Goal: Communication & Community: Answer question/provide support

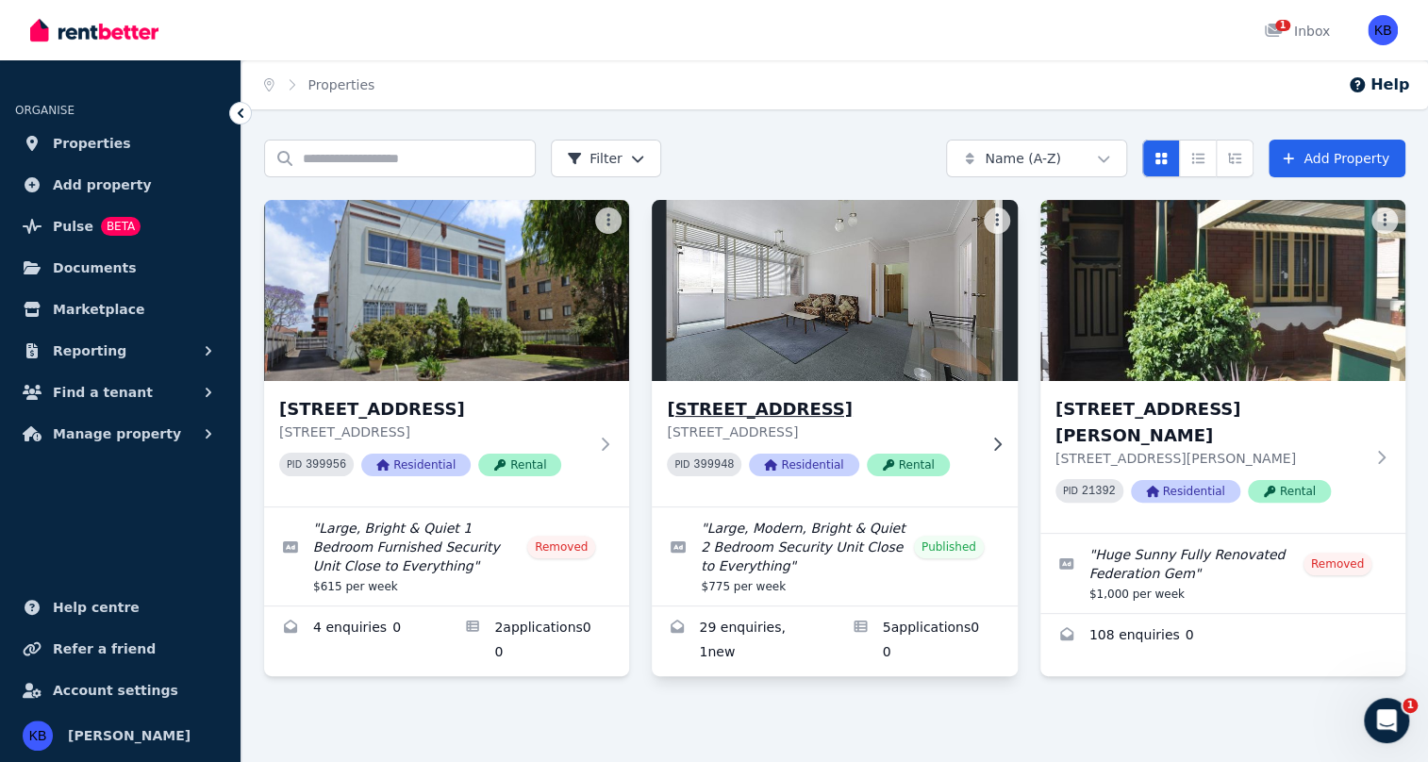
click at [850, 347] on img at bounding box center [835, 290] width 384 height 190
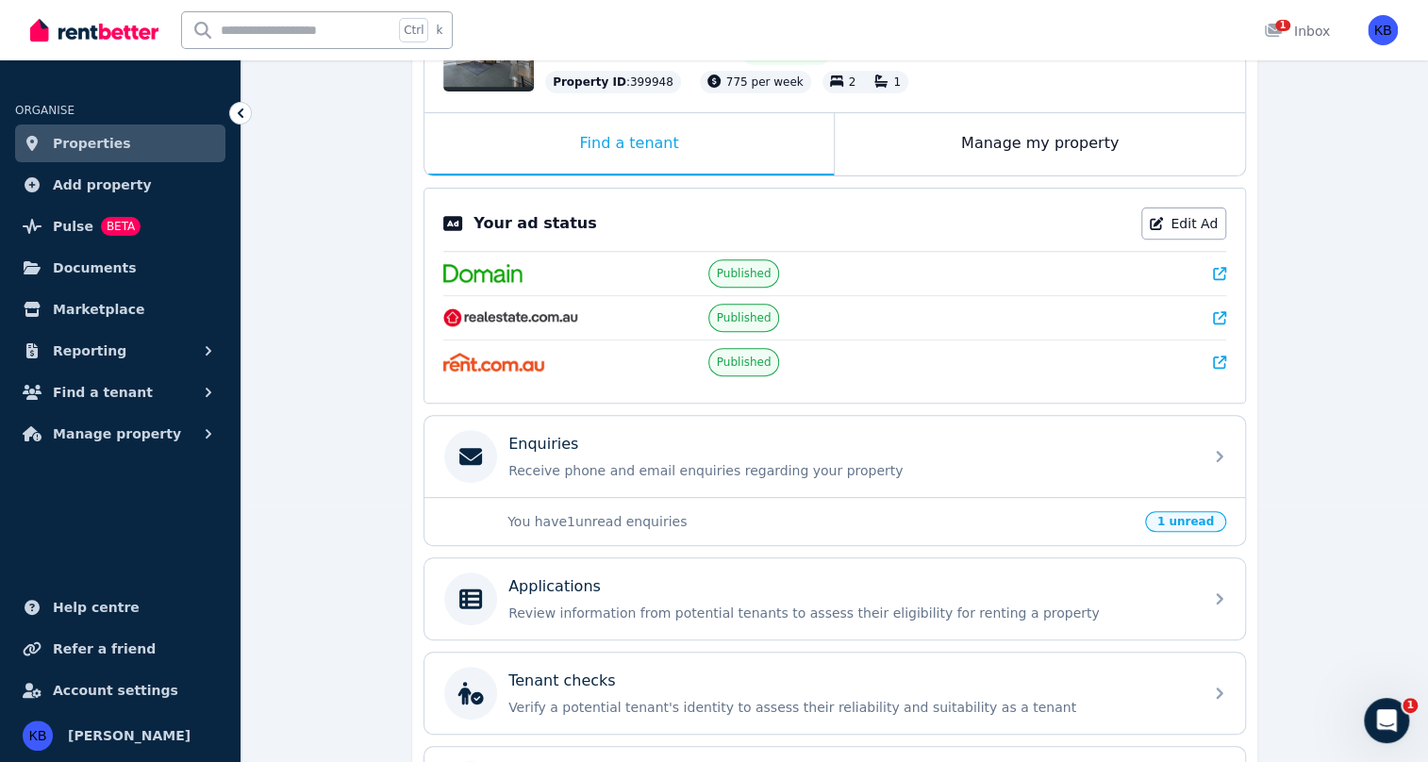
scroll to position [342, 0]
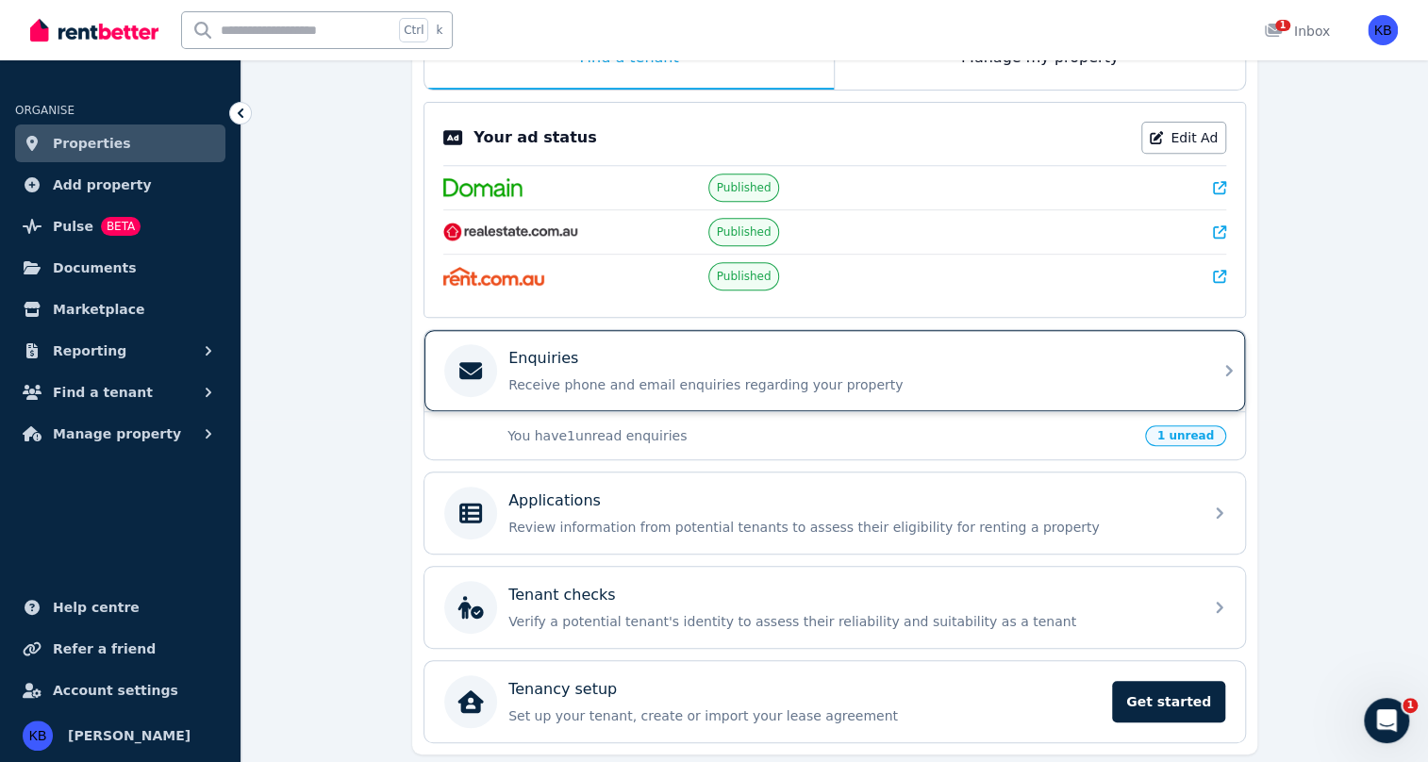
click at [550, 363] on p "Enquiries" at bounding box center [543, 358] width 70 height 23
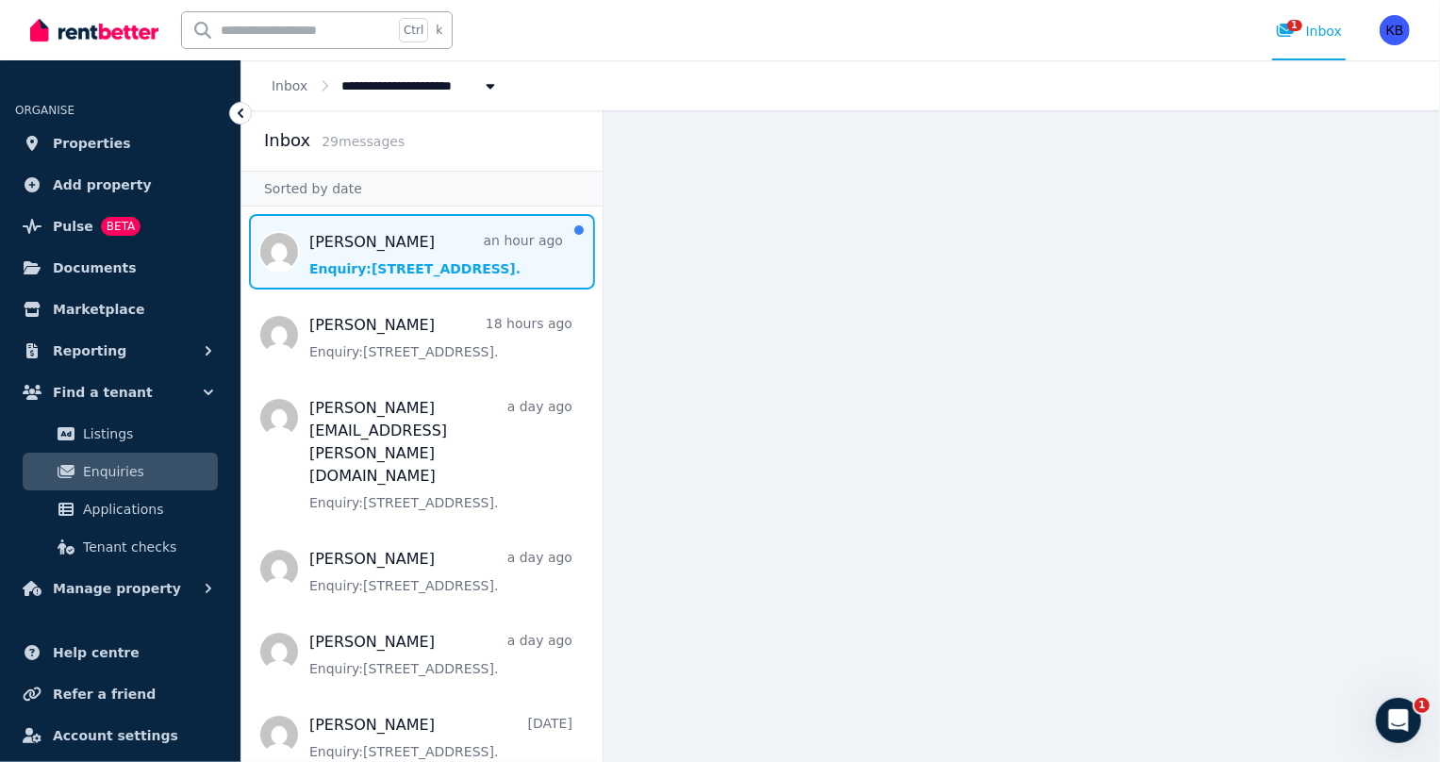
click at [440, 255] on span "Message list" at bounding box center [421, 251] width 361 height 75
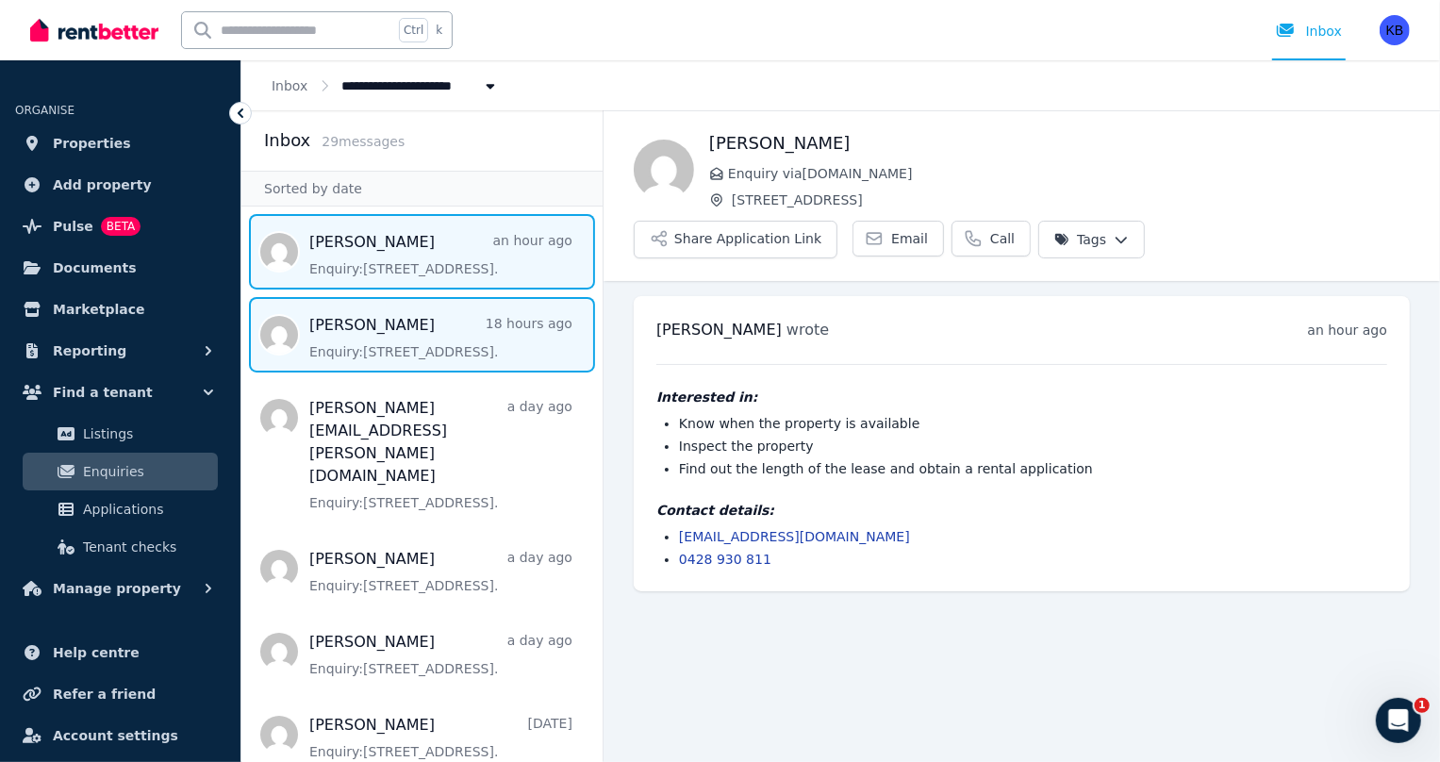
click at [395, 338] on span "Message list" at bounding box center [421, 334] width 361 height 75
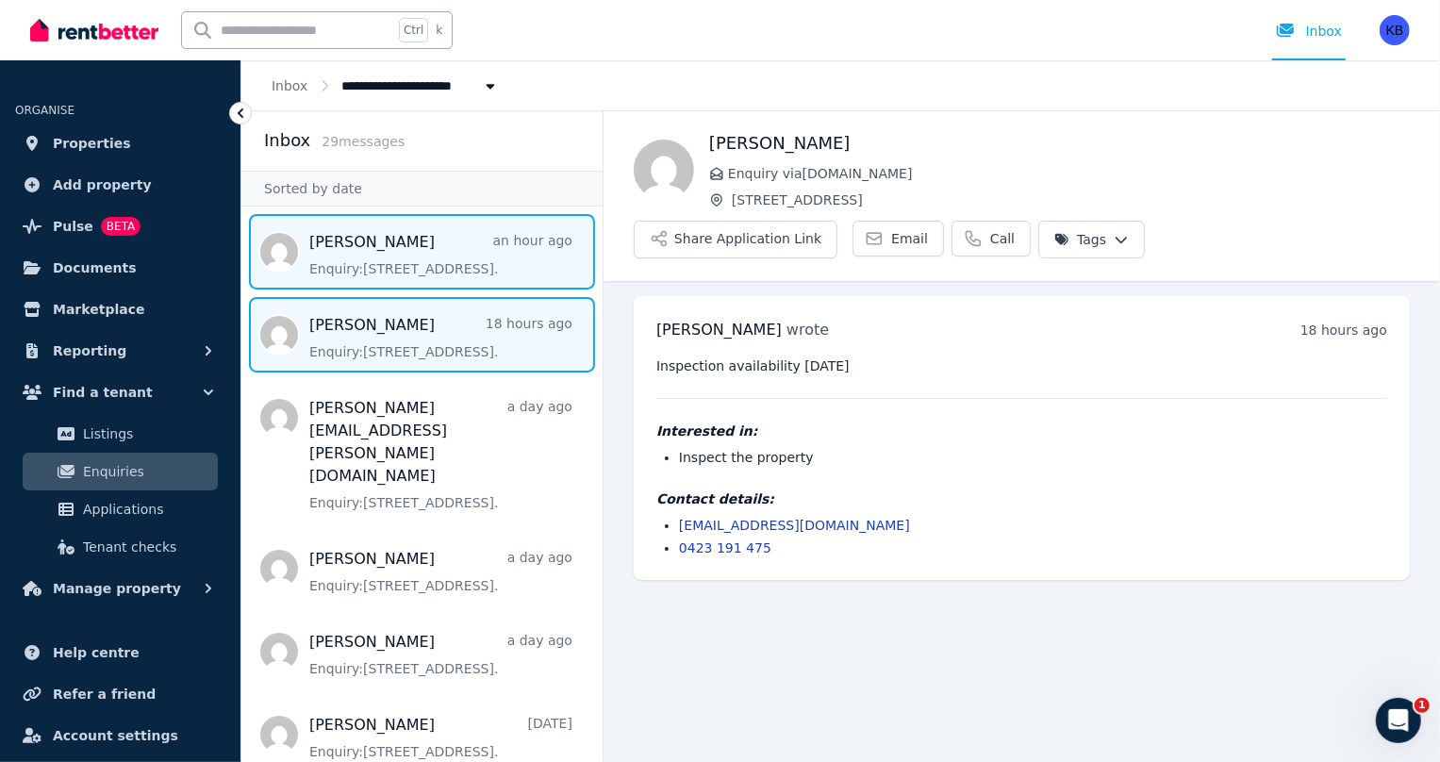
click at [401, 256] on span "Message list" at bounding box center [421, 251] width 361 height 75
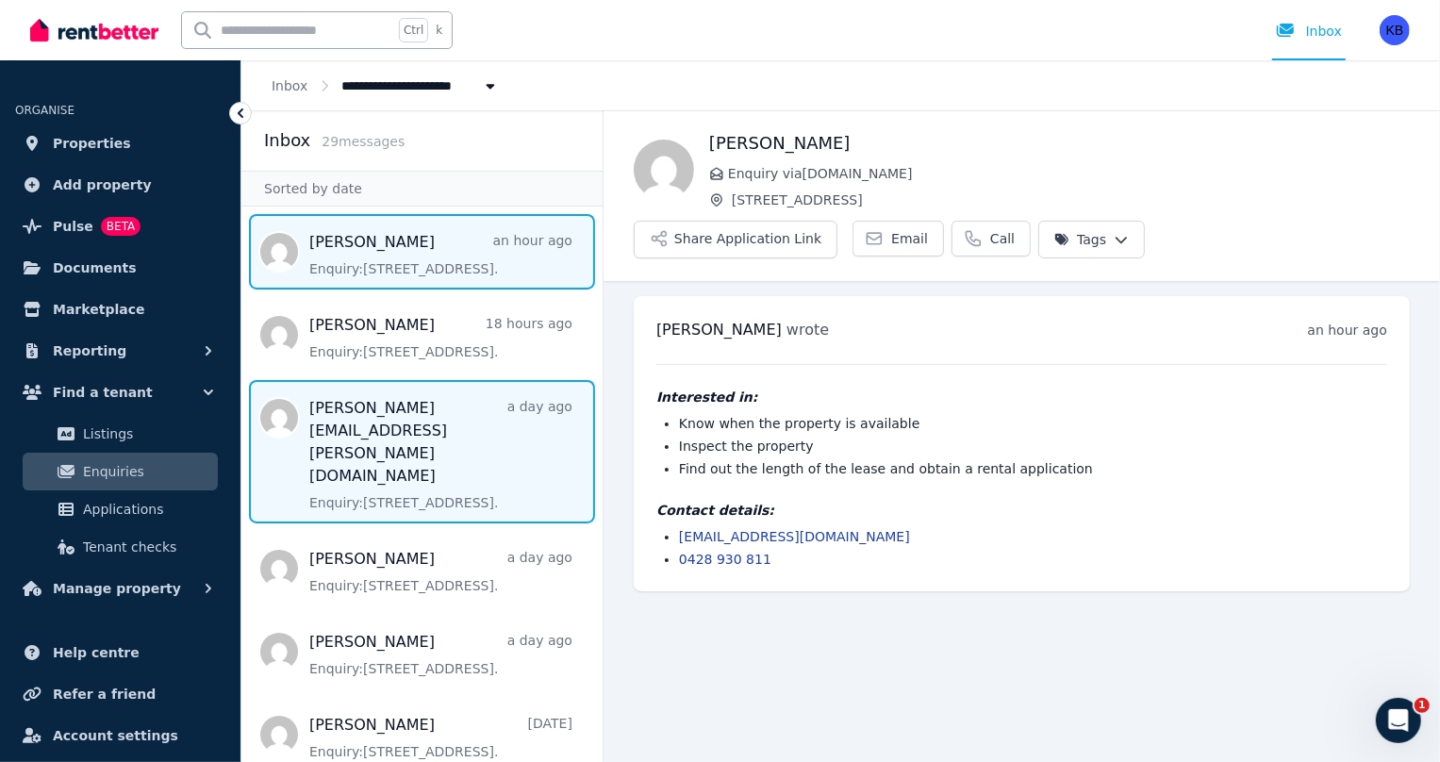
click at [398, 414] on span "Message list" at bounding box center [421, 451] width 361 height 143
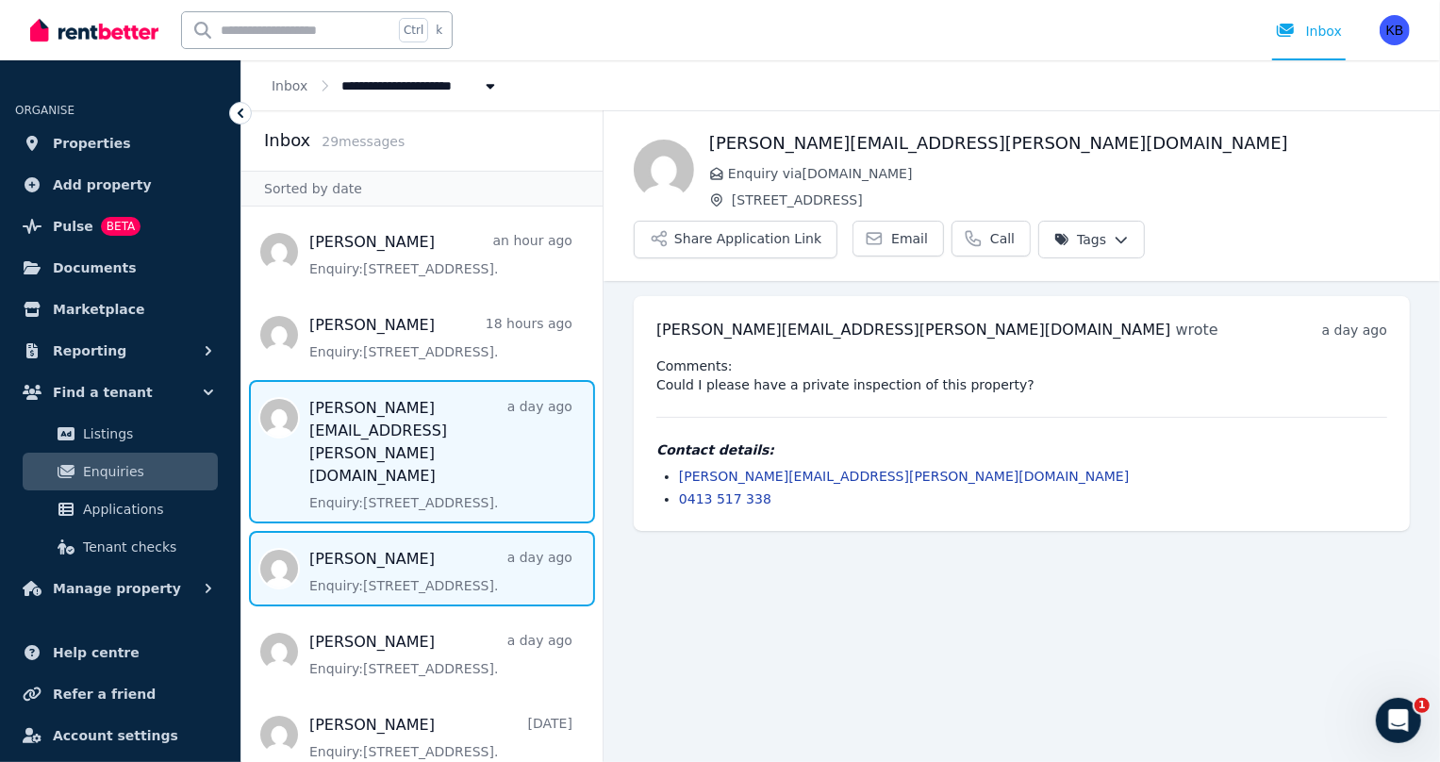
click at [383, 531] on span "Message list" at bounding box center [421, 568] width 361 height 75
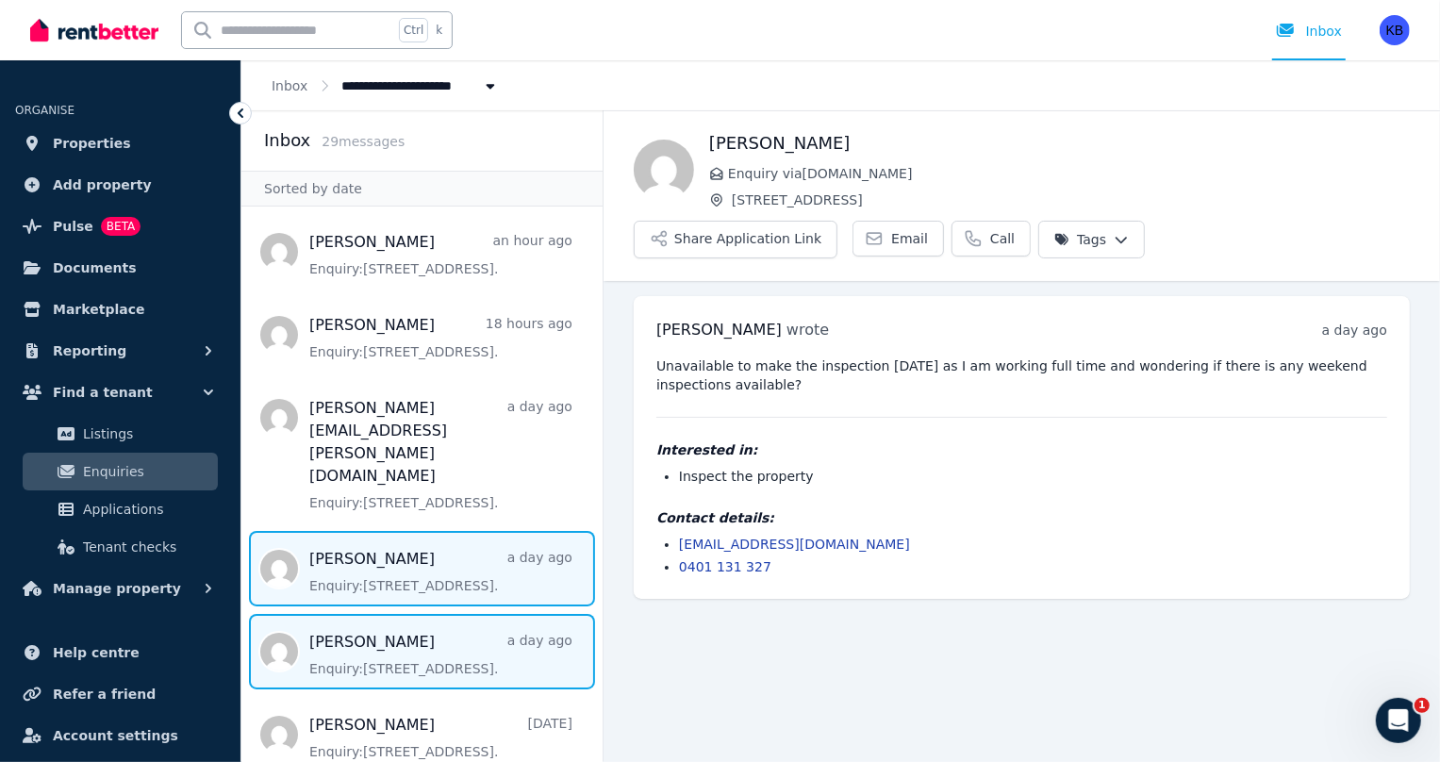
click at [383, 614] on span "Message list" at bounding box center [421, 651] width 361 height 75
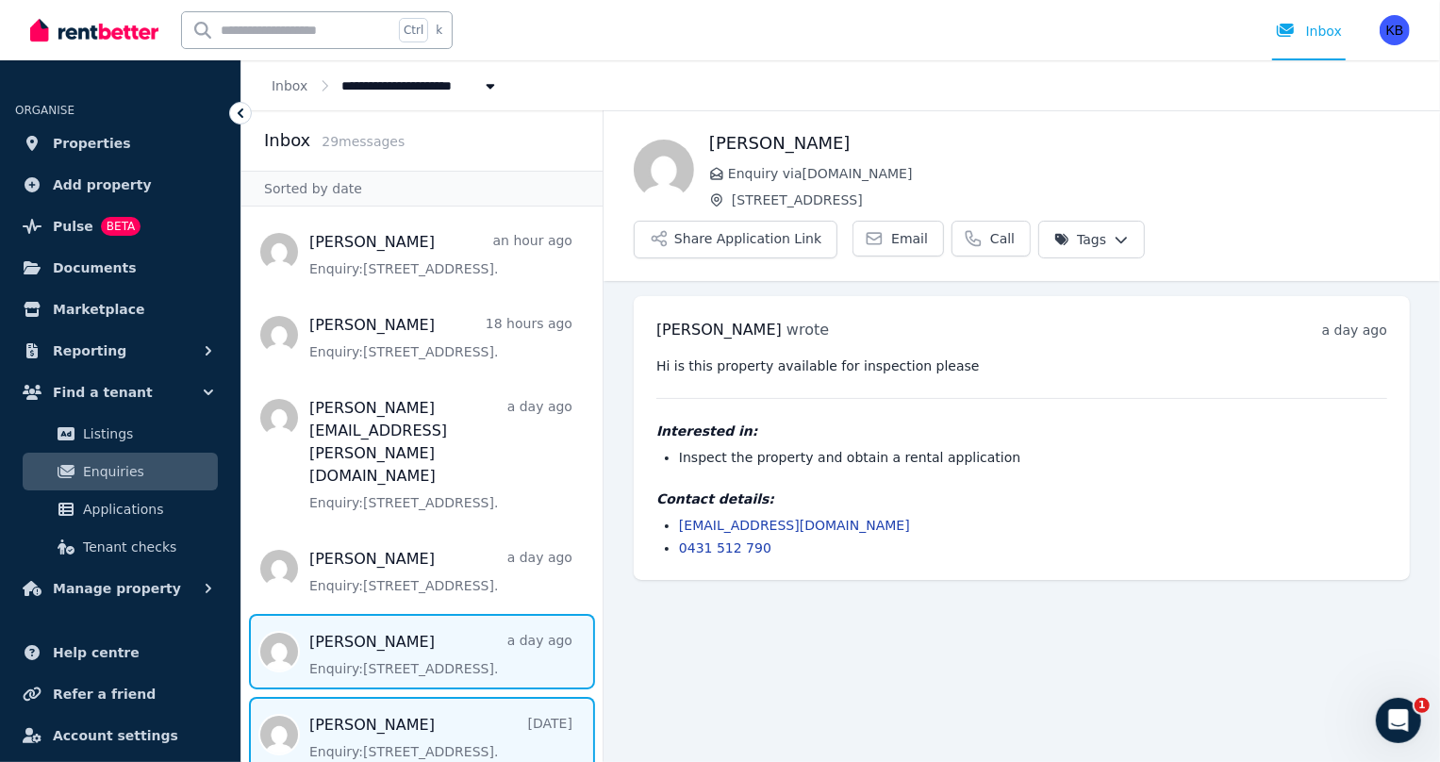
click at [401, 697] on span "Message list" at bounding box center [421, 734] width 361 height 75
